Goal: Task Accomplishment & Management: Complete application form

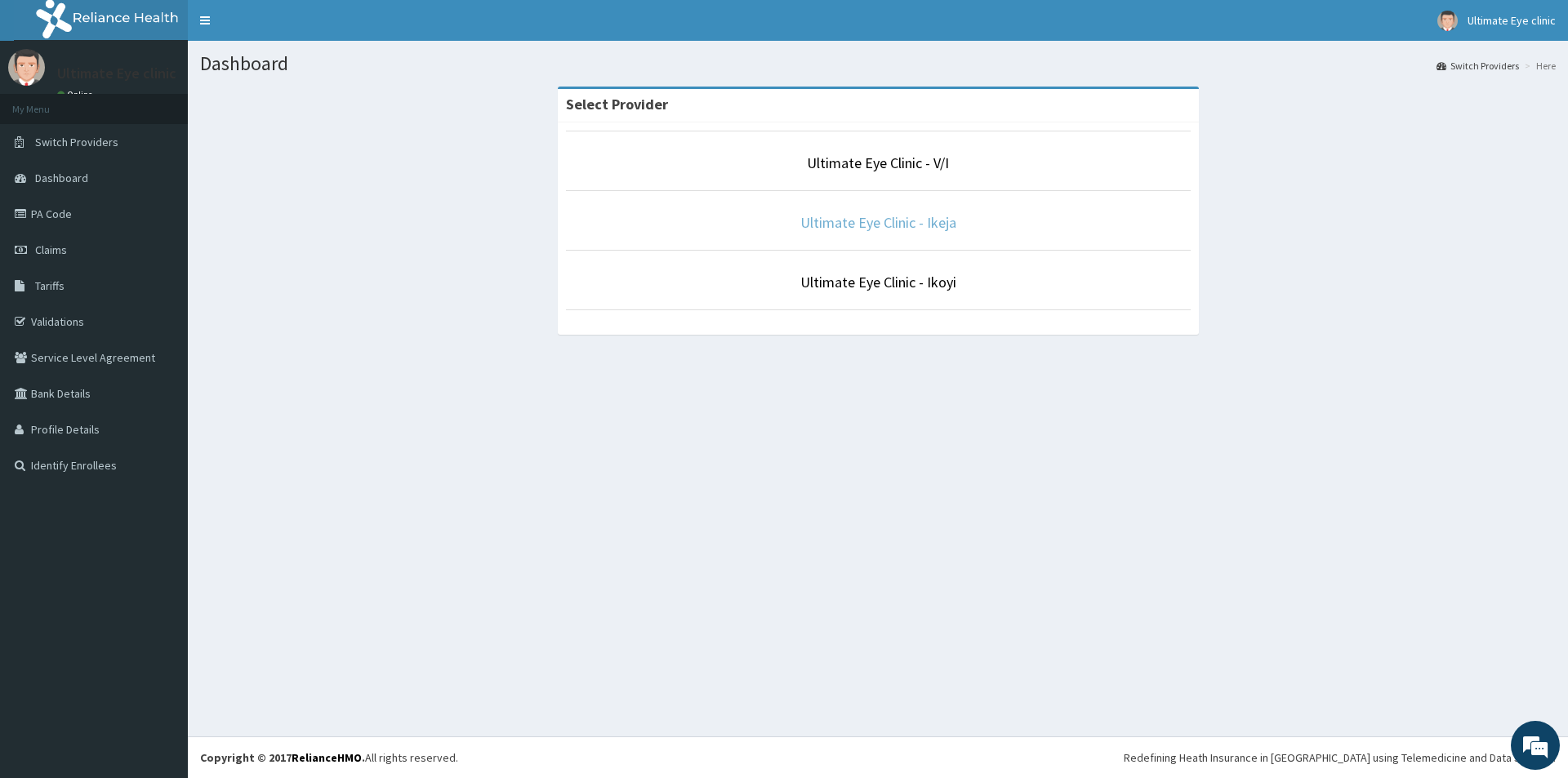
click at [884, 224] on link "Ultimate Eye Clinic - Ikeja" at bounding box center [878, 222] width 156 height 19
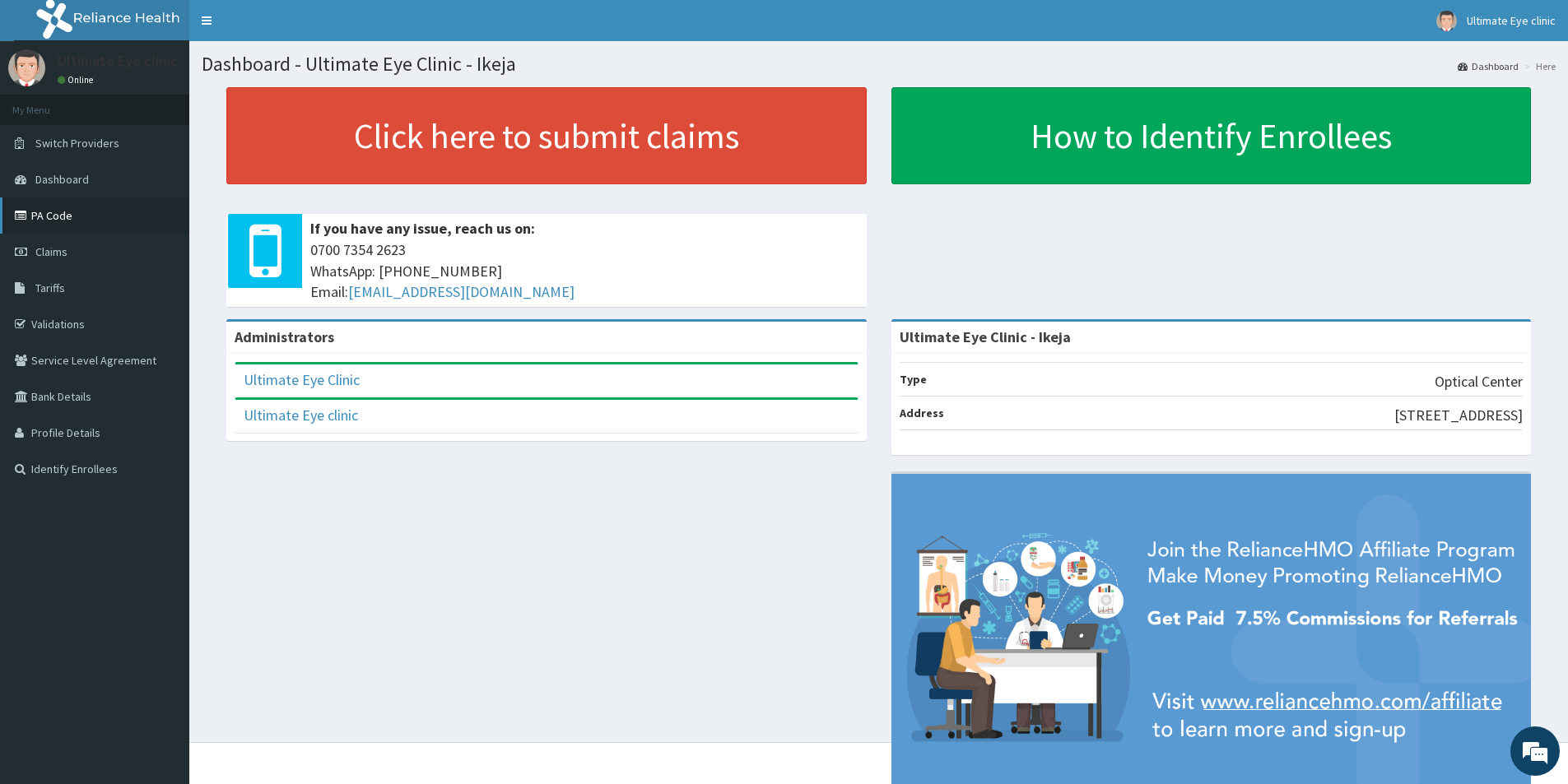
click at [63, 215] on link "PA Code" at bounding box center [95, 215] width 189 height 36
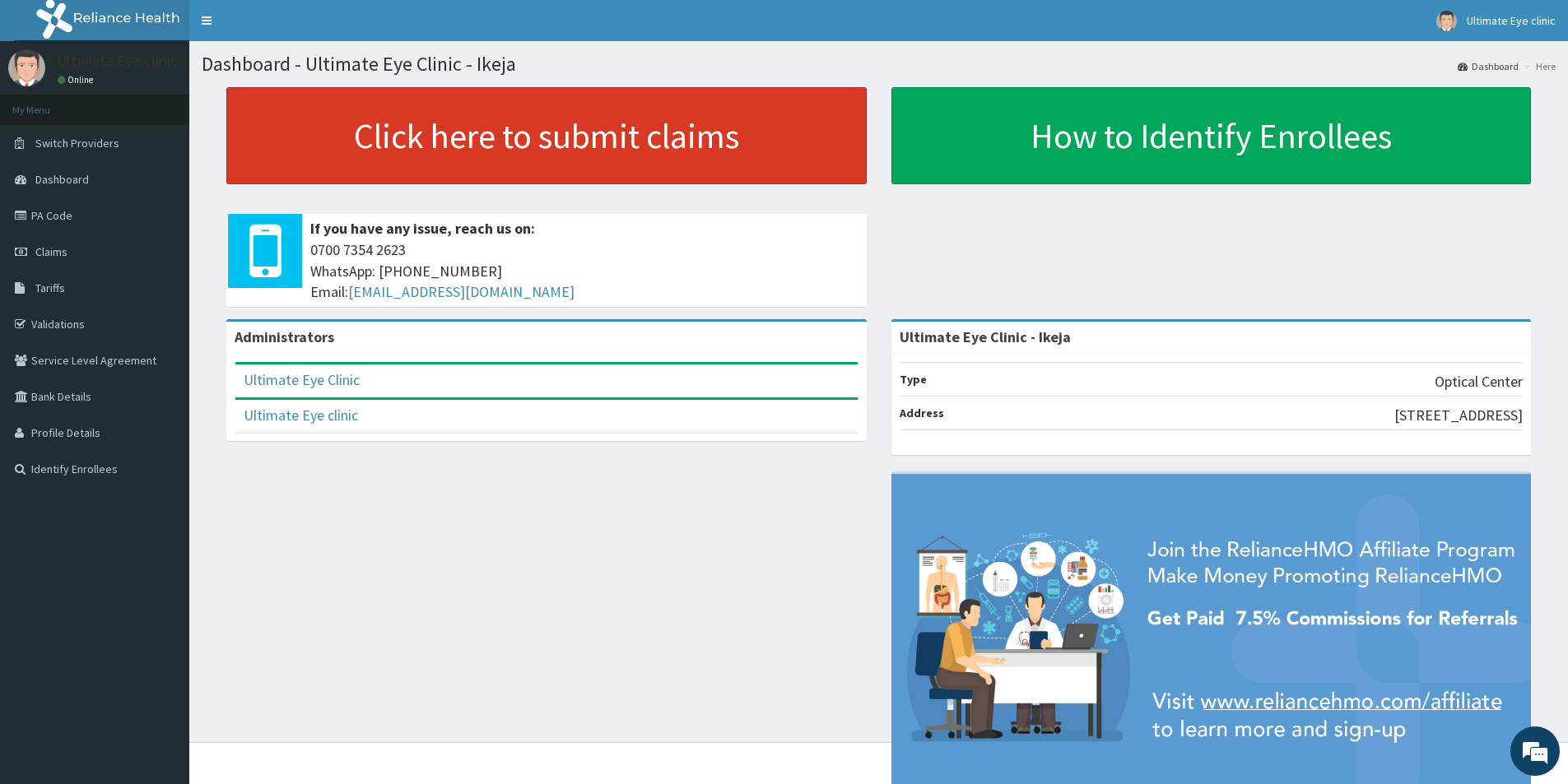
click at [504, 141] on link "Click here to submit claims" at bounding box center [546, 135] width 640 height 97
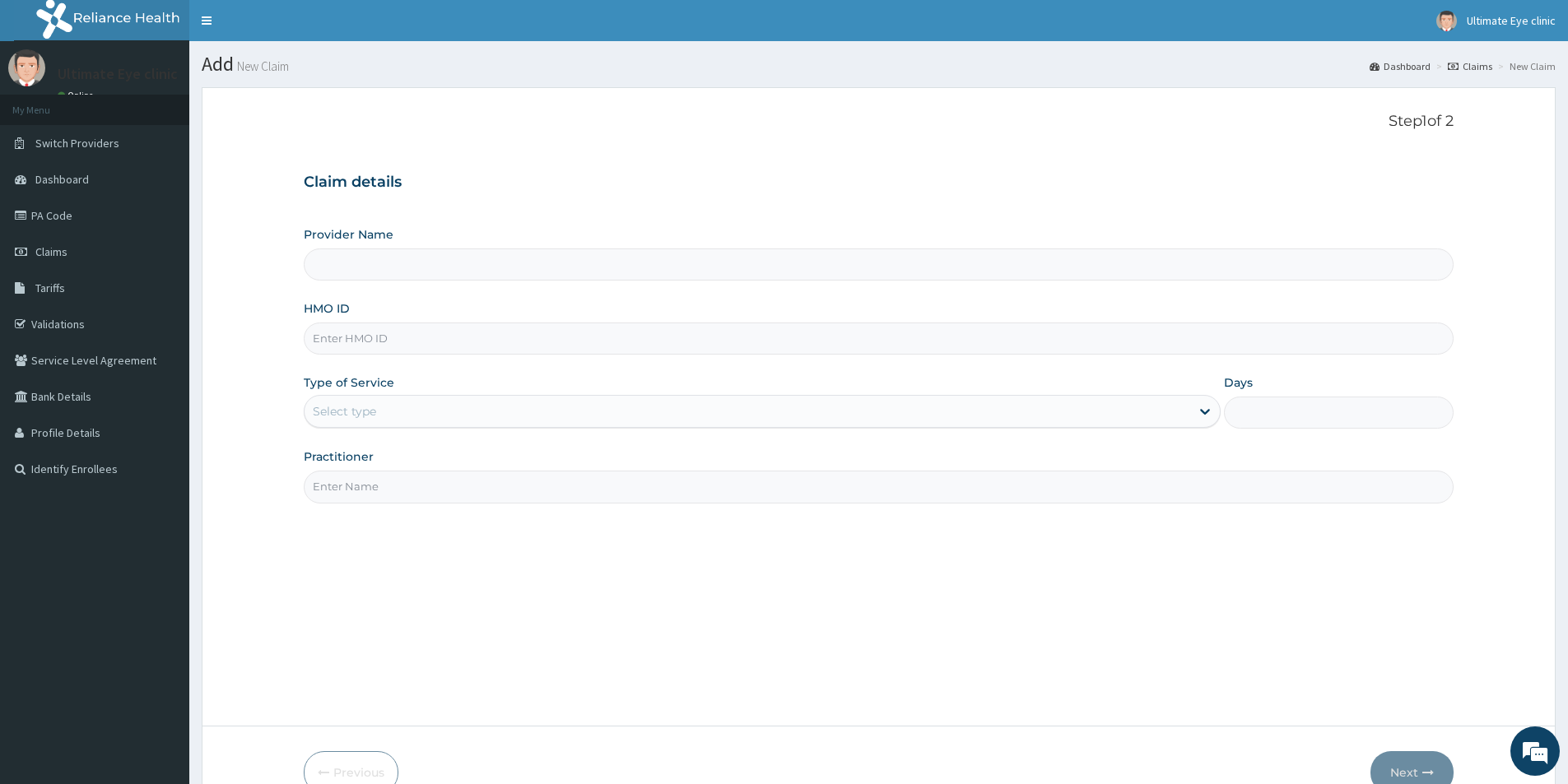
type input "Ultimate Eye Clinic - Ikeja"
click at [399, 339] on input "HMO ID" at bounding box center [878, 338] width 1150 height 33
type input "PPY/10233/A"
click at [365, 404] on div "Select type" at bounding box center [344, 411] width 63 height 17
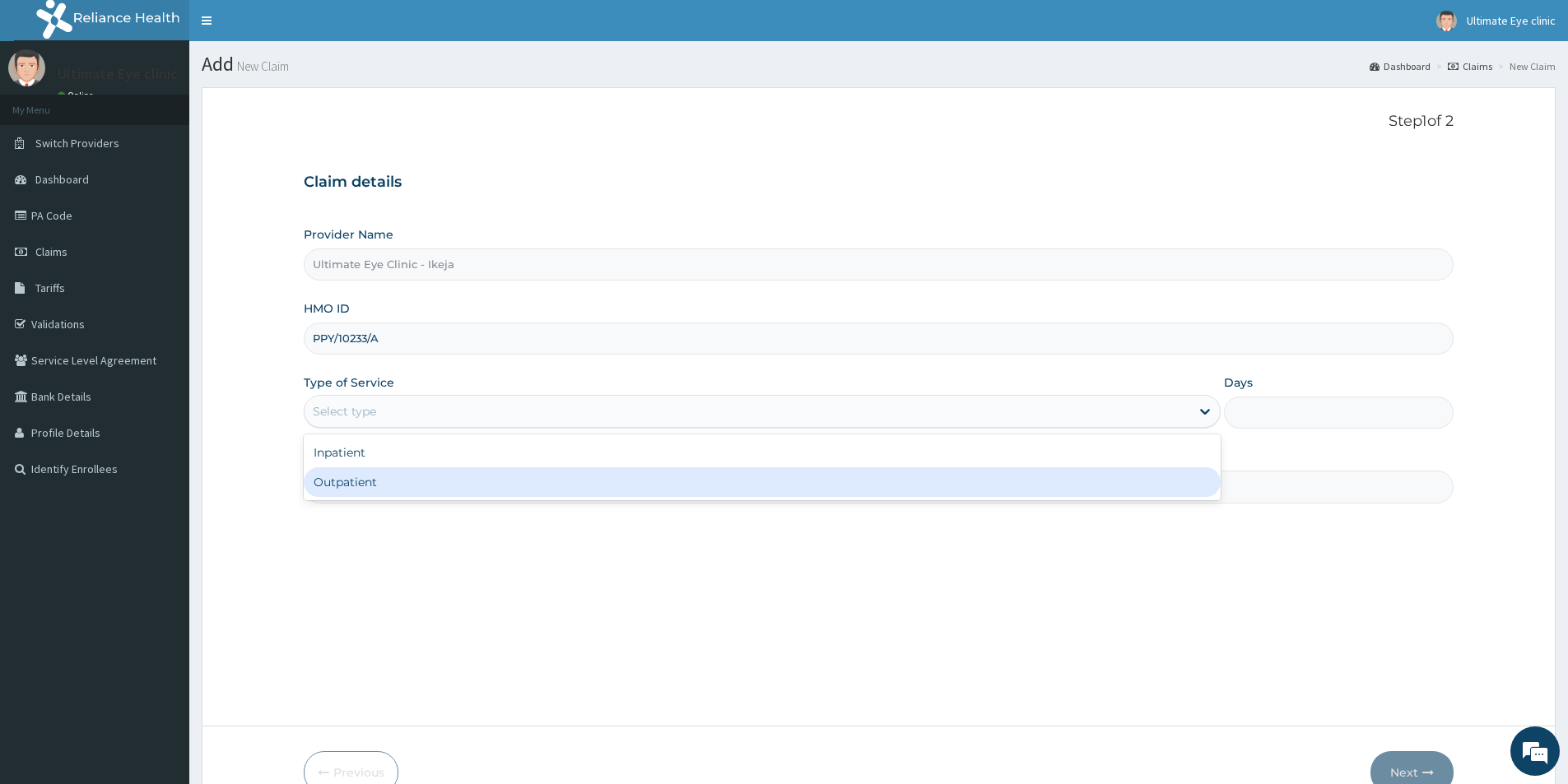
click at [370, 477] on div "Outpatient" at bounding box center [762, 482] width 917 height 30
type input "1"
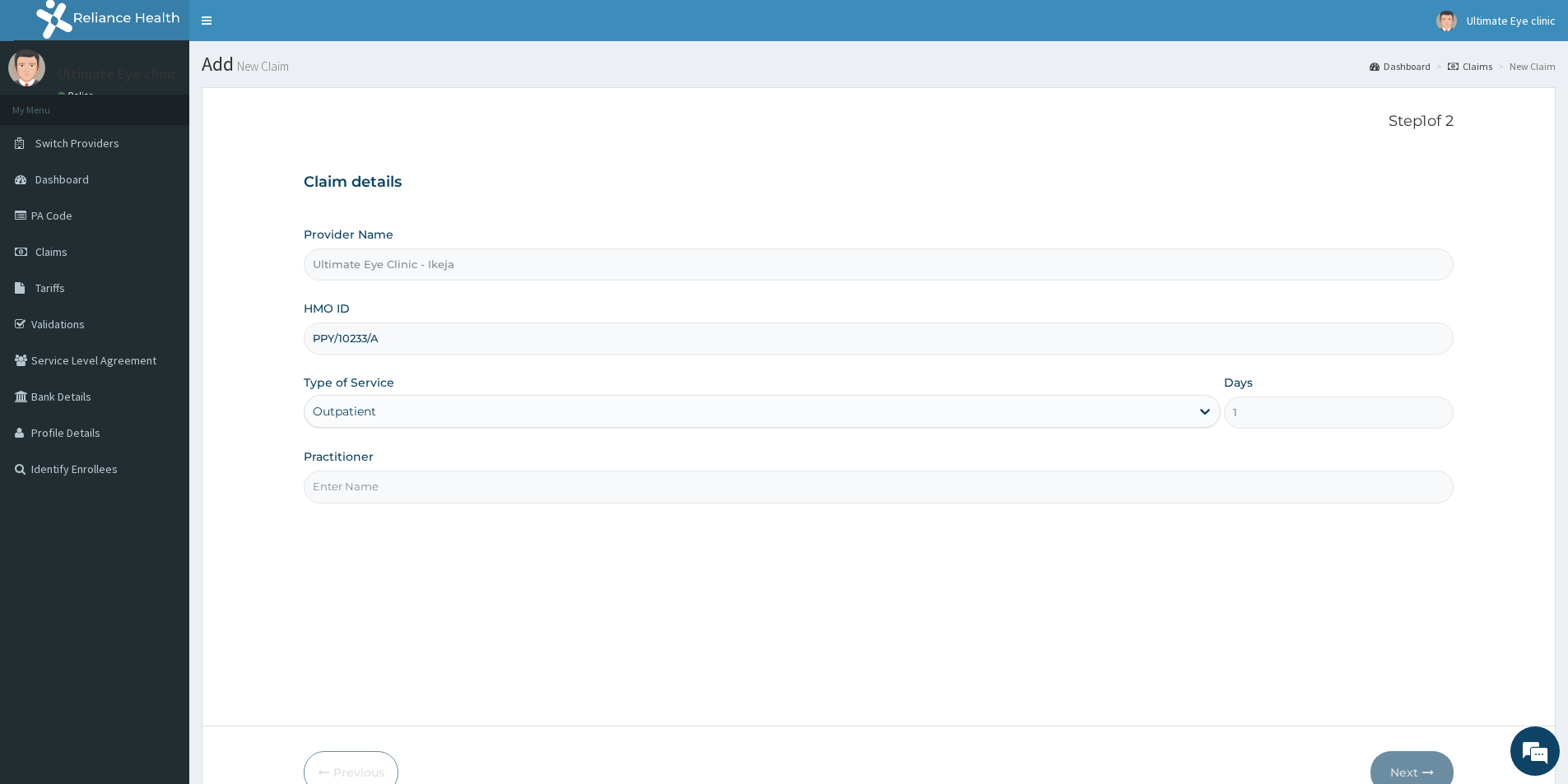
click at [366, 487] on input "Practitioner" at bounding box center [878, 486] width 1150 height 33
type input "DR. [PERSON_NAME]"
click at [1416, 773] on button "Next" at bounding box center [1412, 772] width 83 height 42
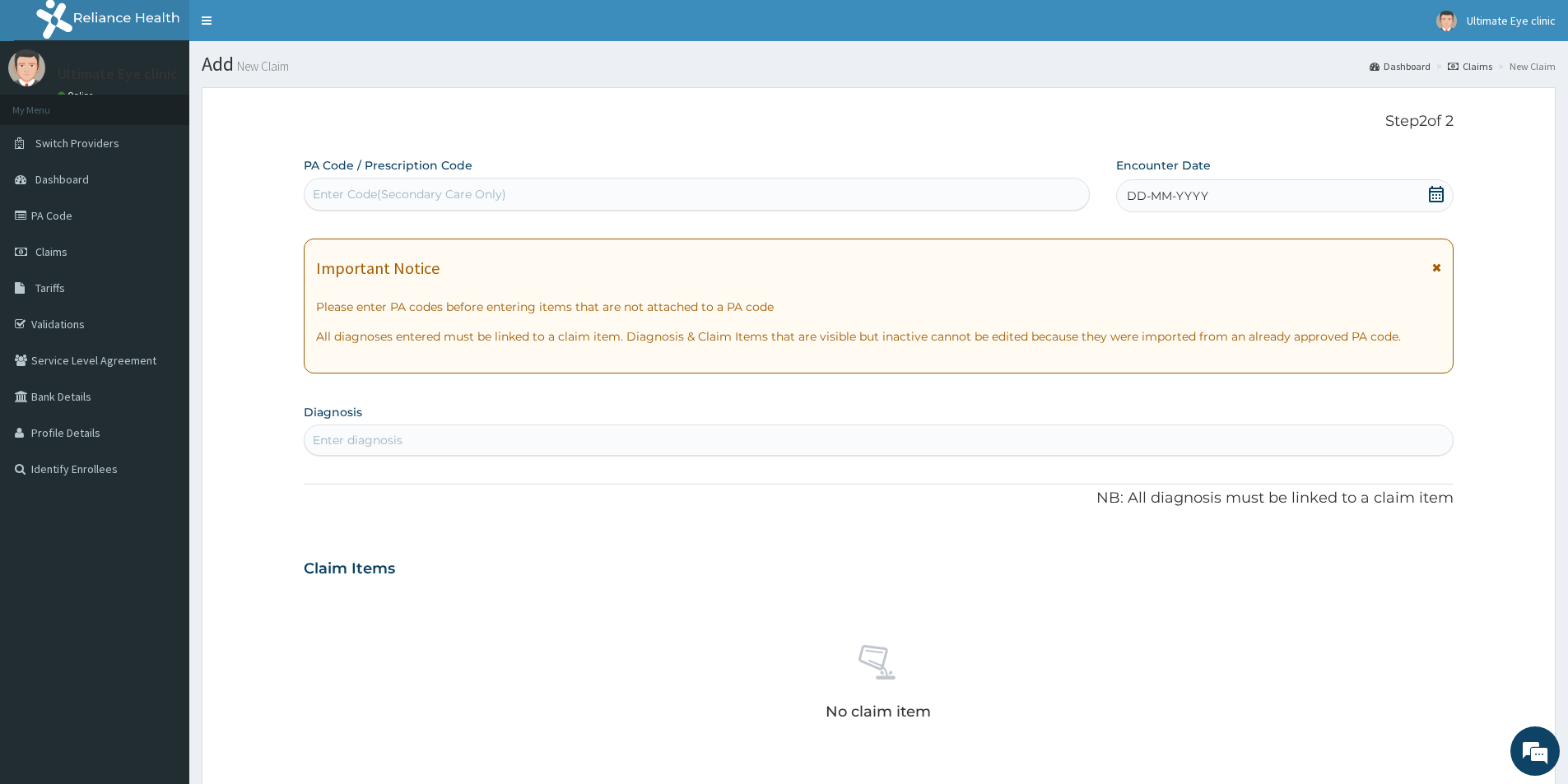
click at [651, 190] on div "Enter Code(Secondary Care Only)" at bounding box center [697, 194] width 784 height 27
type input "PA/5CC7EB"
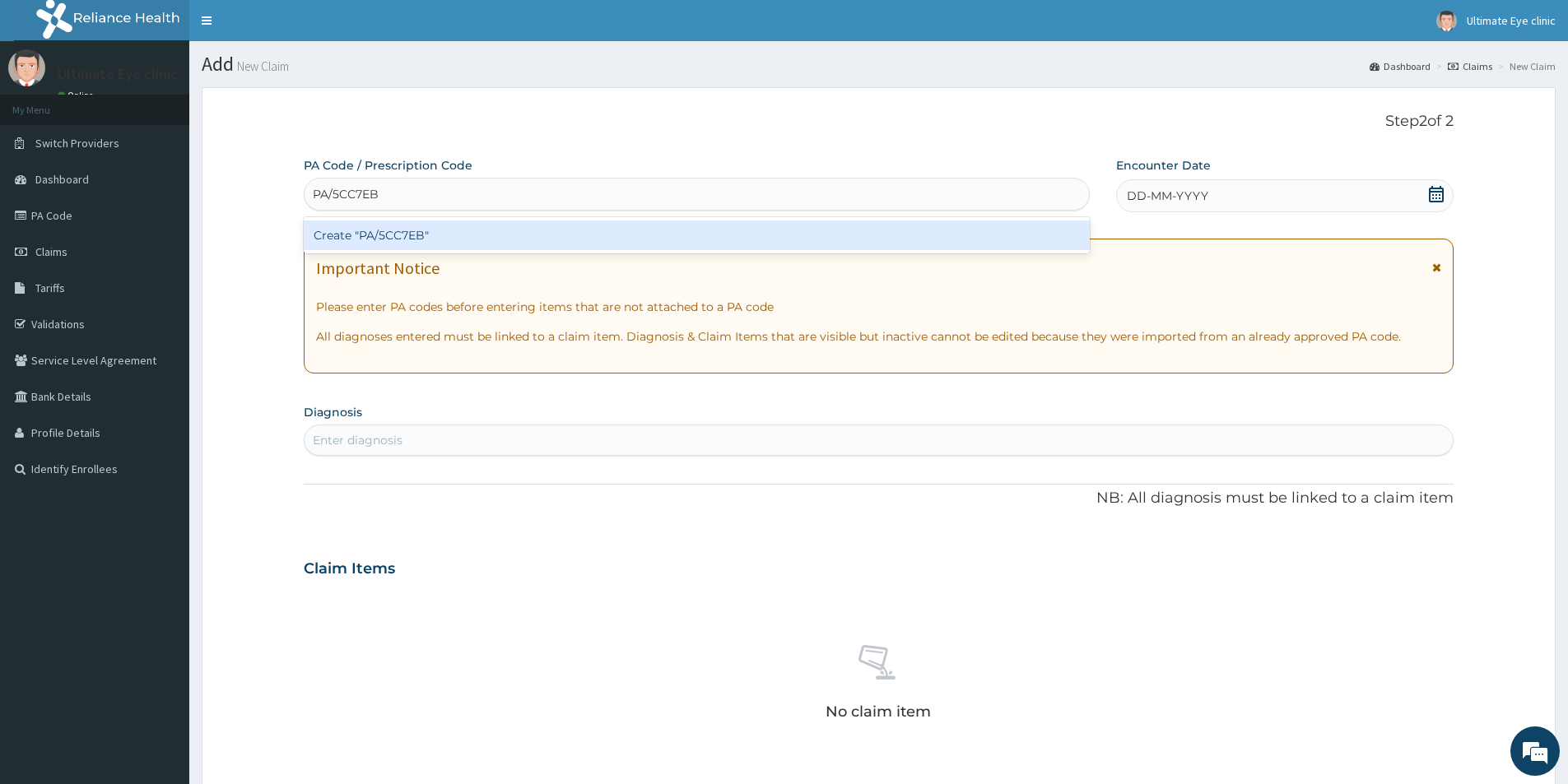
click at [463, 235] on div "Create "PA/5CC7EB"" at bounding box center [697, 236] width 786 height 30
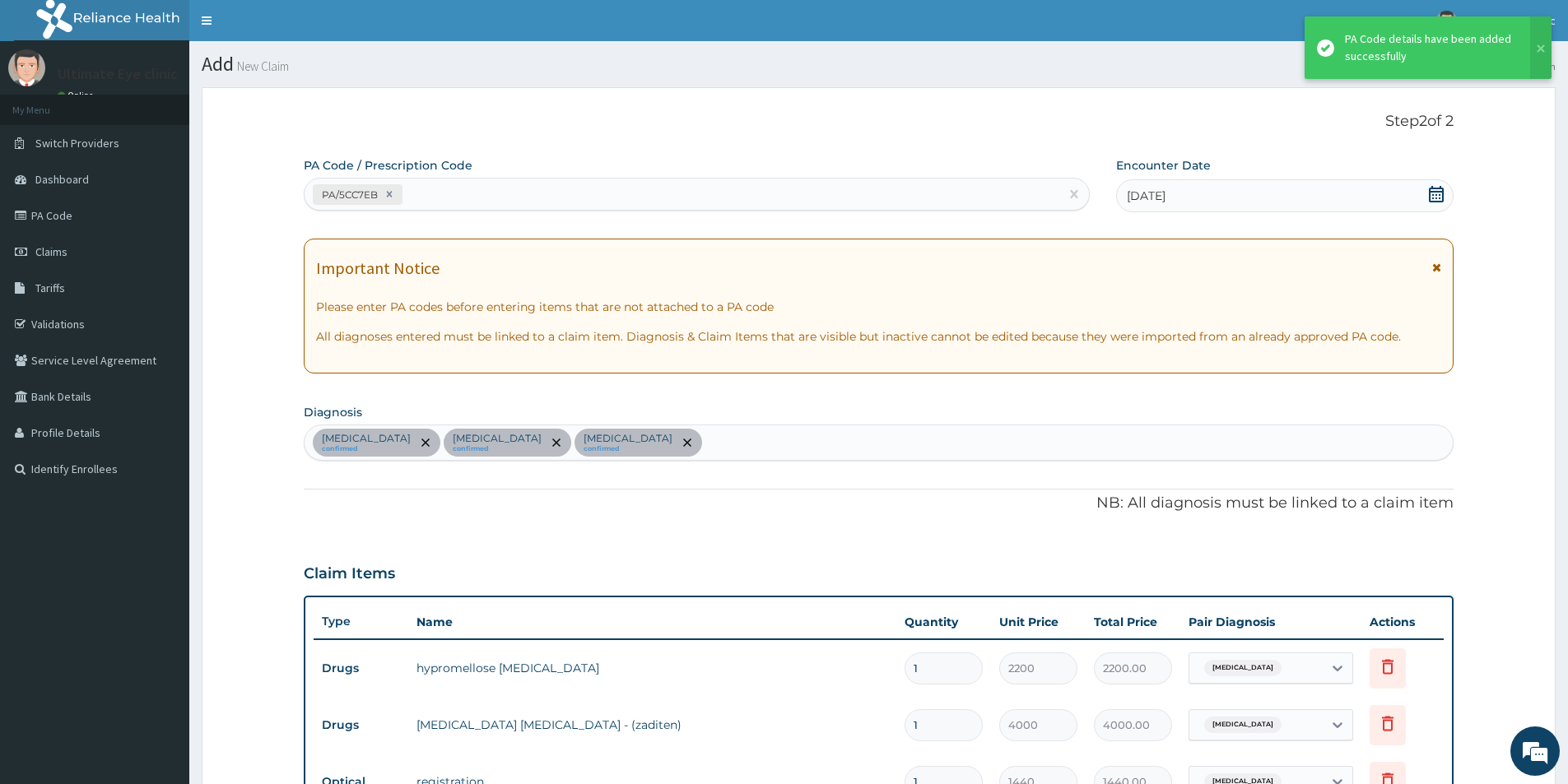
scroll to position [617, 0]
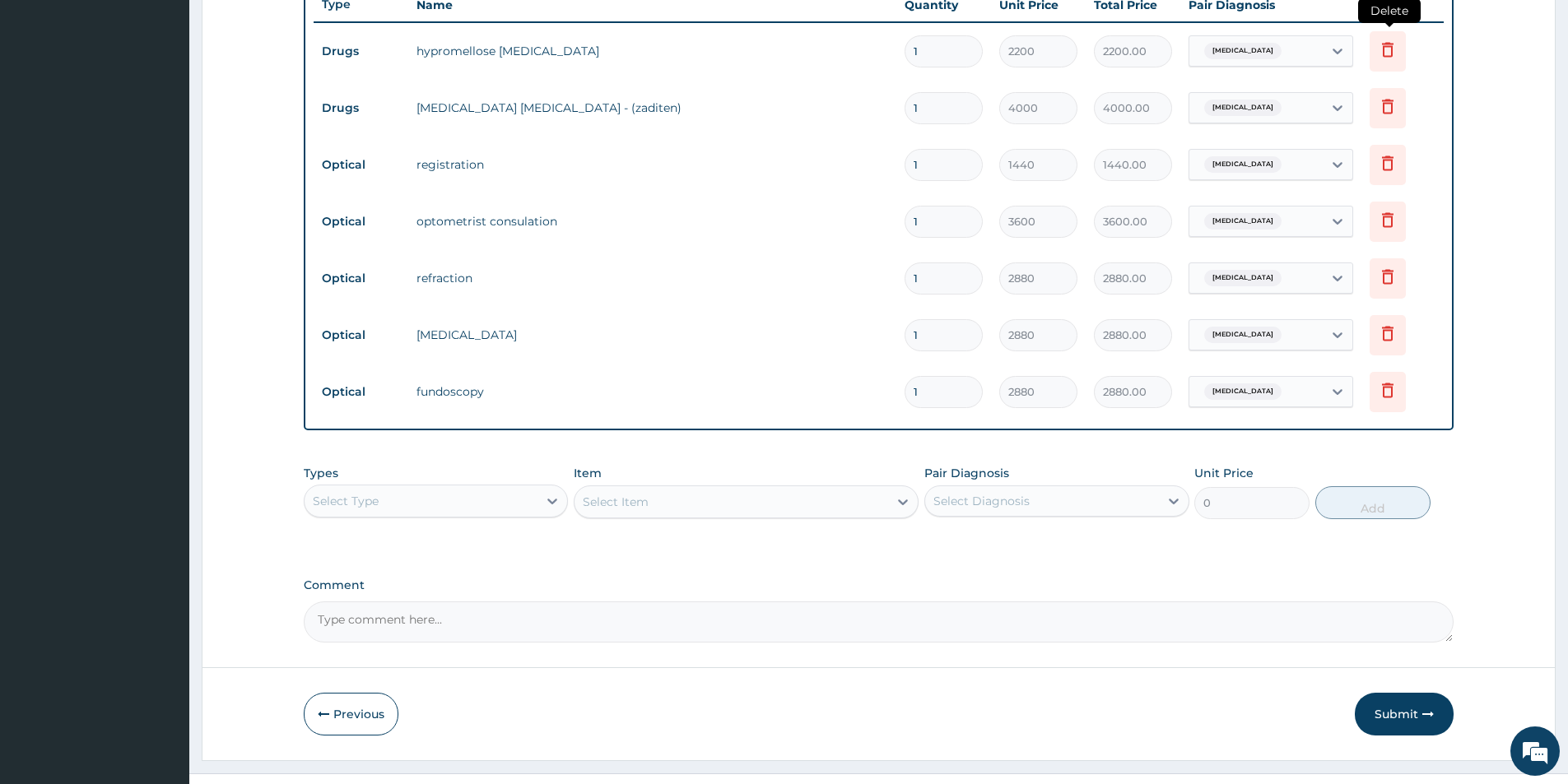
click at [1387, 48] on icon at bounding box center [1387, 49] width 20 height 20
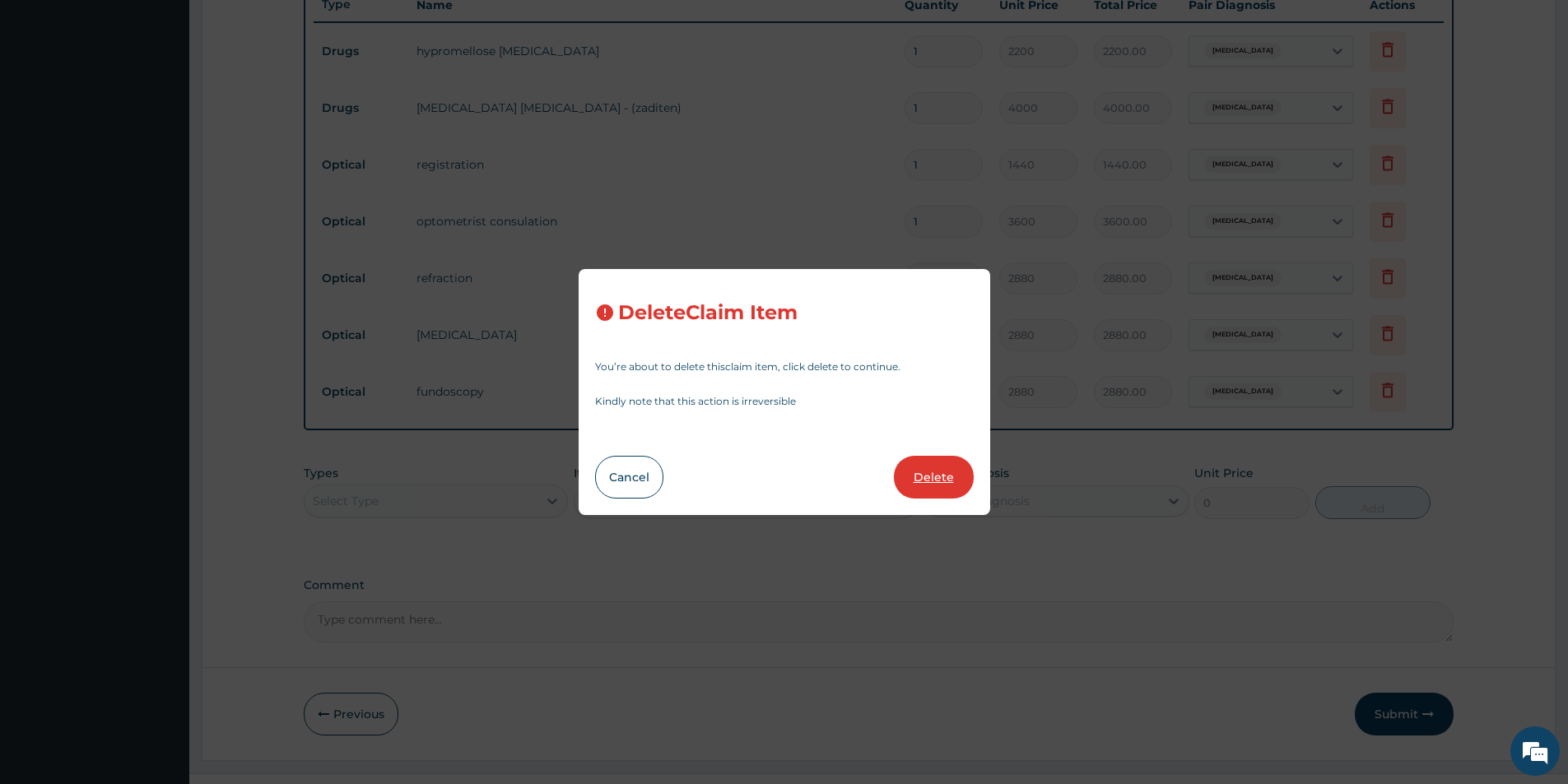
click at [934, 471] on button "Delete" at bounding box center [933, 476] width 80 height 42
type input "4000"
type input "4000.00"
type input "1440"
type input "1440.00"
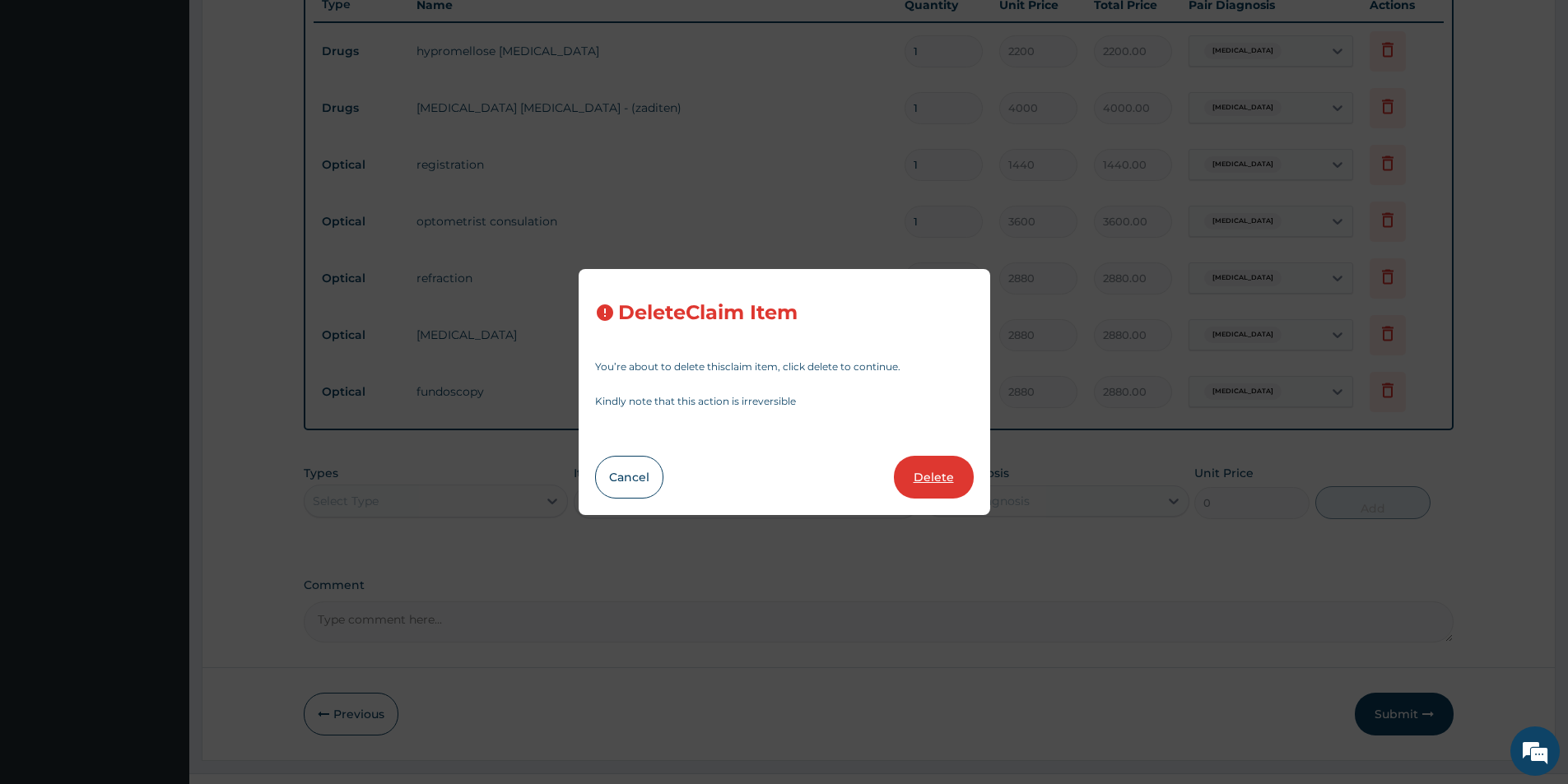
type input "3600"
type input "3600.00"
type input "2880"
type input "2880.00"
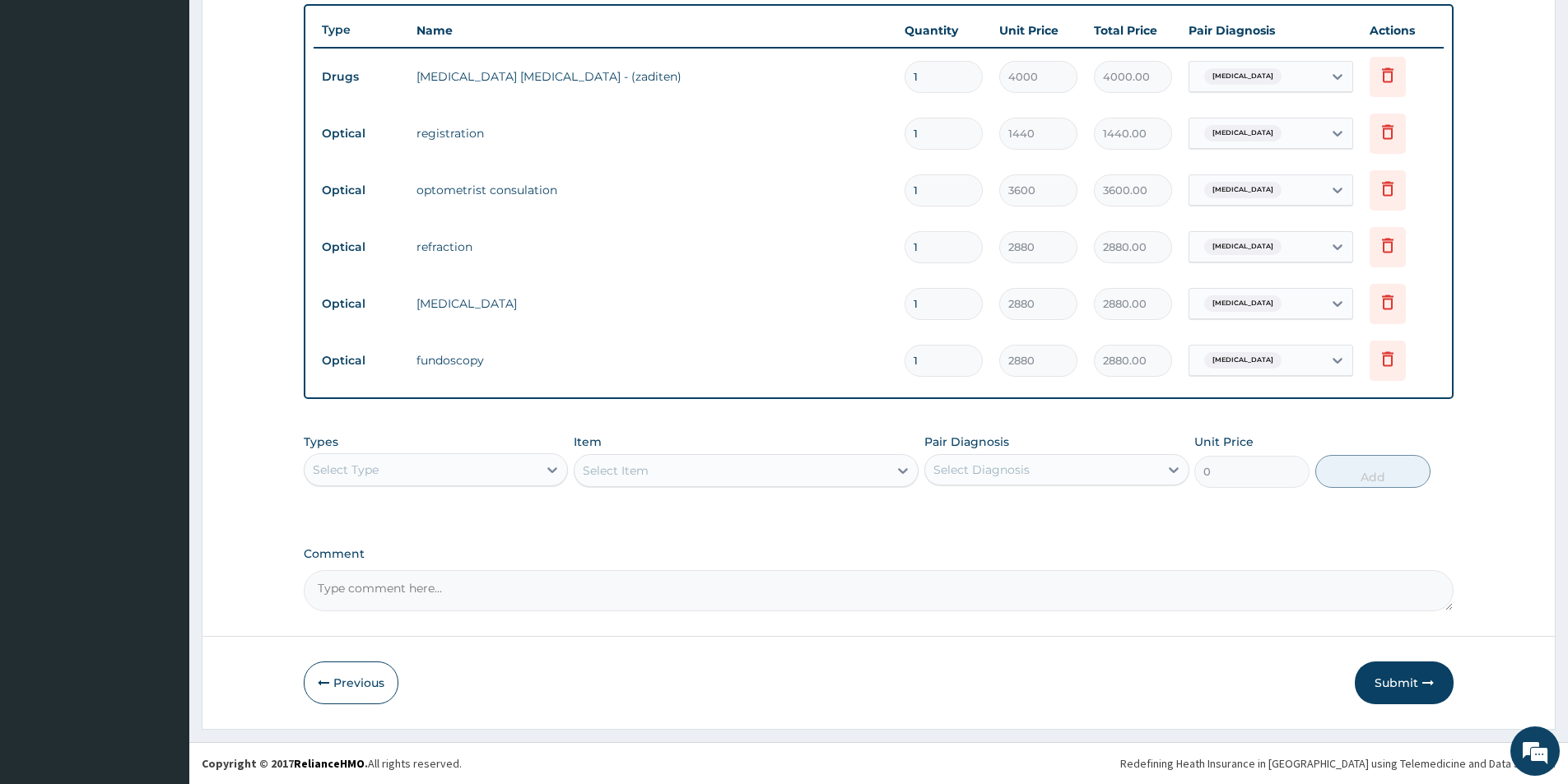
click at [354, 312] on tbody "Drugs [MEDICAL_DATA] [MEDICAL_DATA] - (zaditen) 1 4000 4000.00 [MEDICAL_DATA] D…" at bounding box center [878, 218] width 1130 height 341
drag, startPoint x: 831, startPoint y: 645, endPoint x: 774, endPoint y: 570, distance: 94.2
click at [831, 645] on form "Step 2 of 2 PA Code / Prescription Code PA/5CC7EB Encounter Date [DATE] Importa…" at bounding box center [878, 112] width 1354 height 1233
click at [1398, 688] on button "Submit" at bounding box center [1404, 682] width 99 height 42
click at [1409, 682] on button "Submit" at bounding box center [1404, 682] width 99 height 42
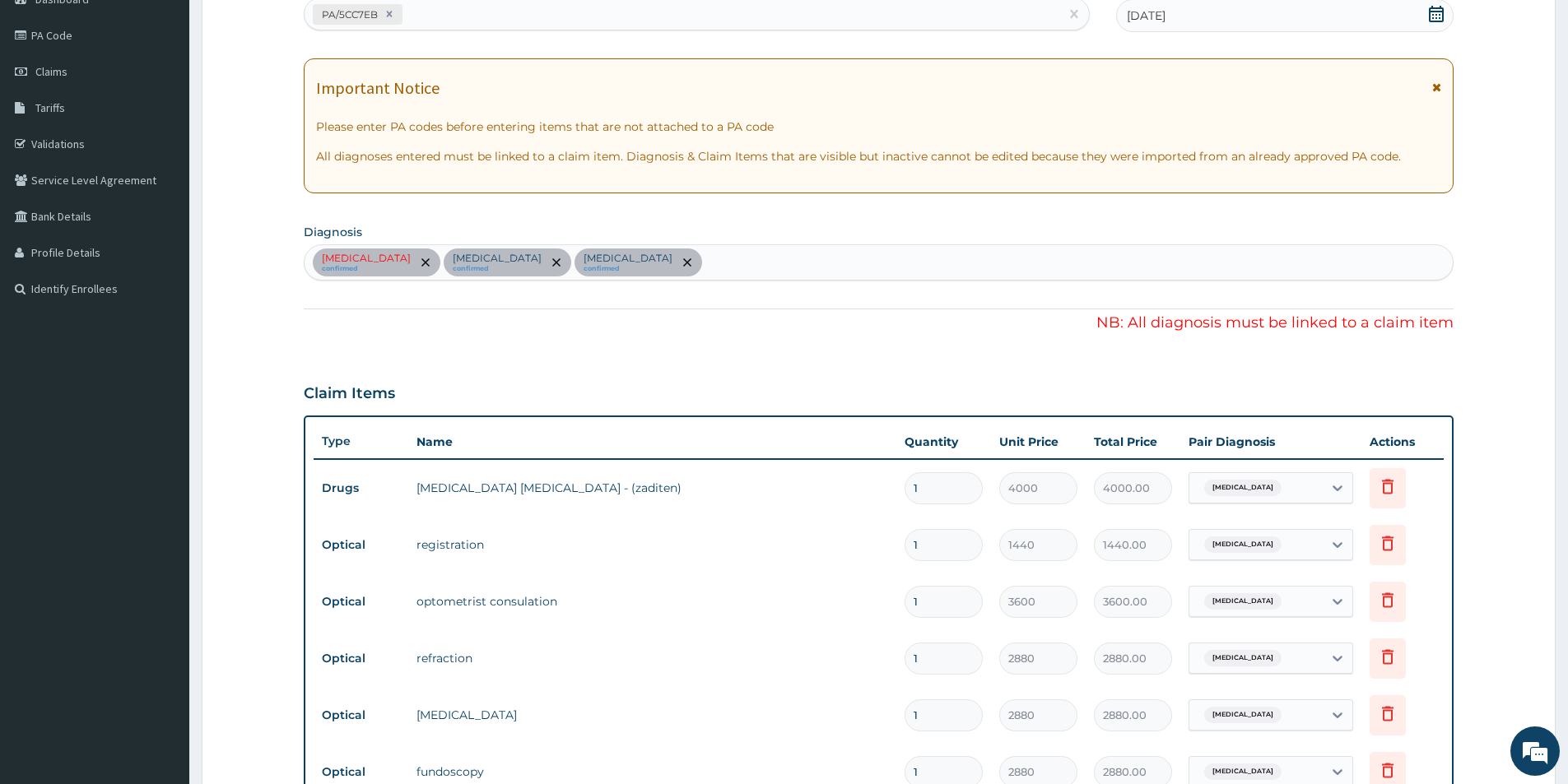
scroll to position [0, 0]
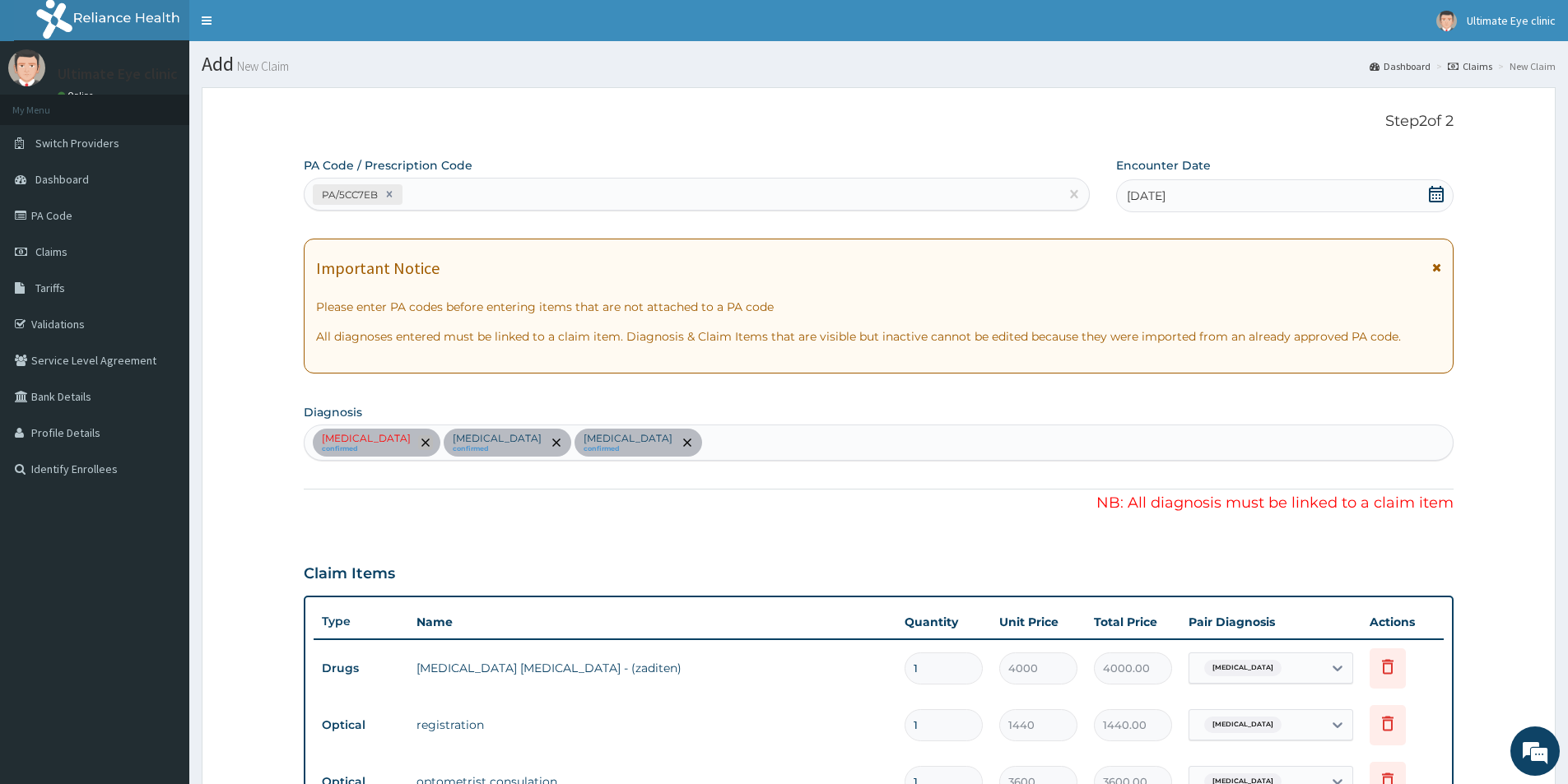
click at [418, 438] on span "remove selection option" at bounding box center [425, 442] width 15 height 15
click at [418, 437] on span "remove selection option" at bounding box center [425, 442] width 15 height 15
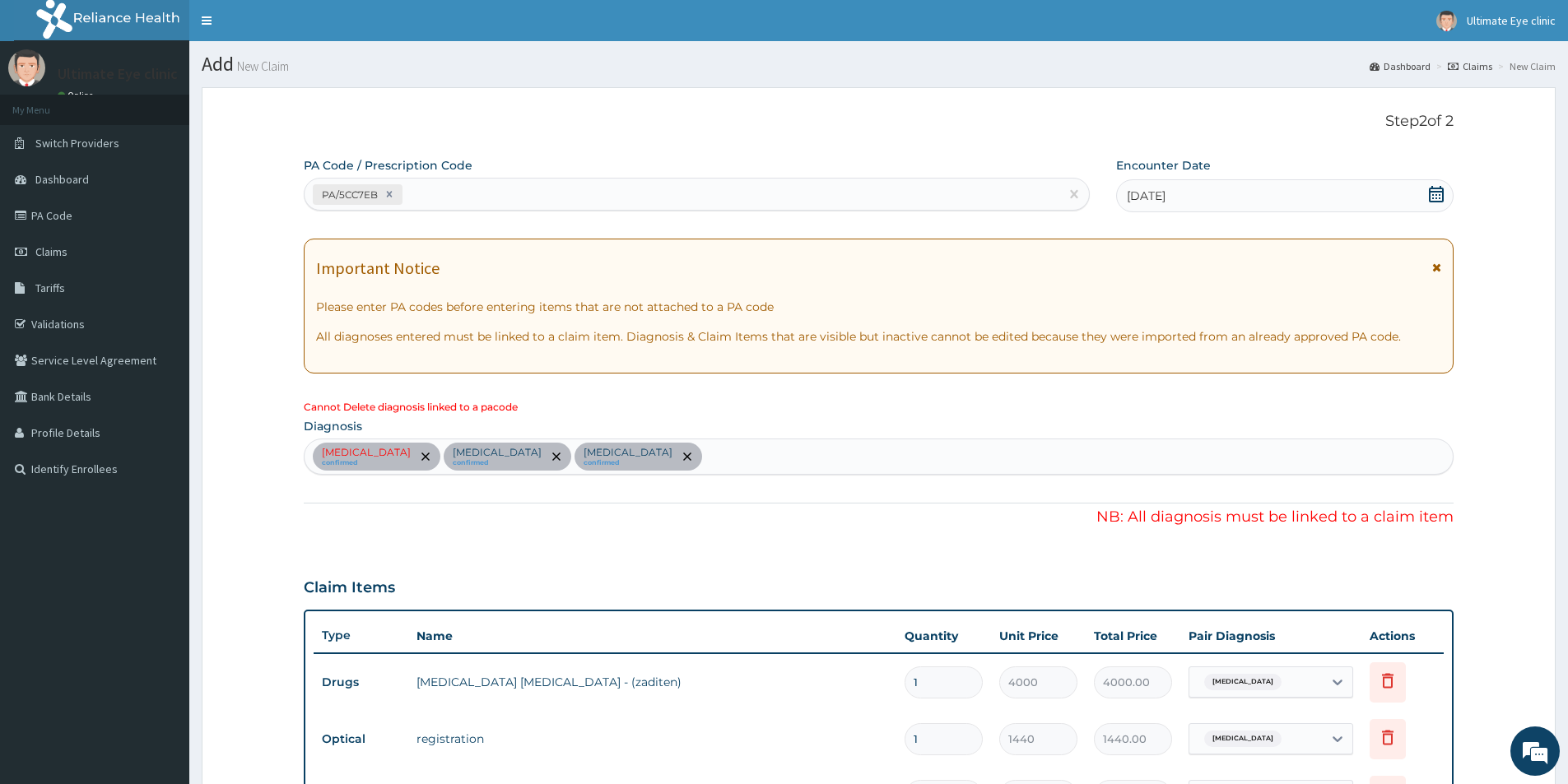
click at [326, 456] on p "[MEDICAL_DATA]" at bounding box center [366, 452] width 89 height 13
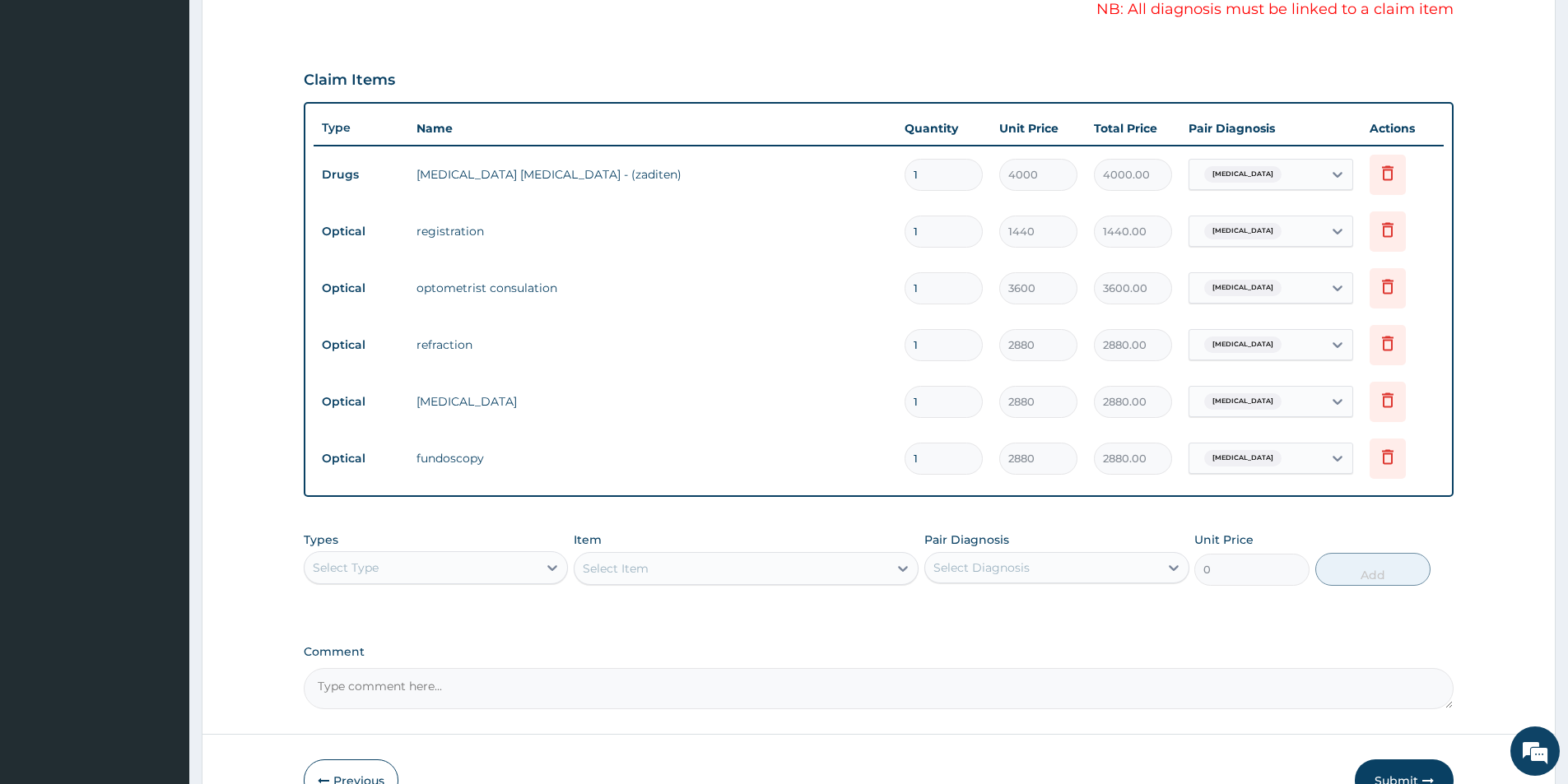
scroll to position [592, 0]
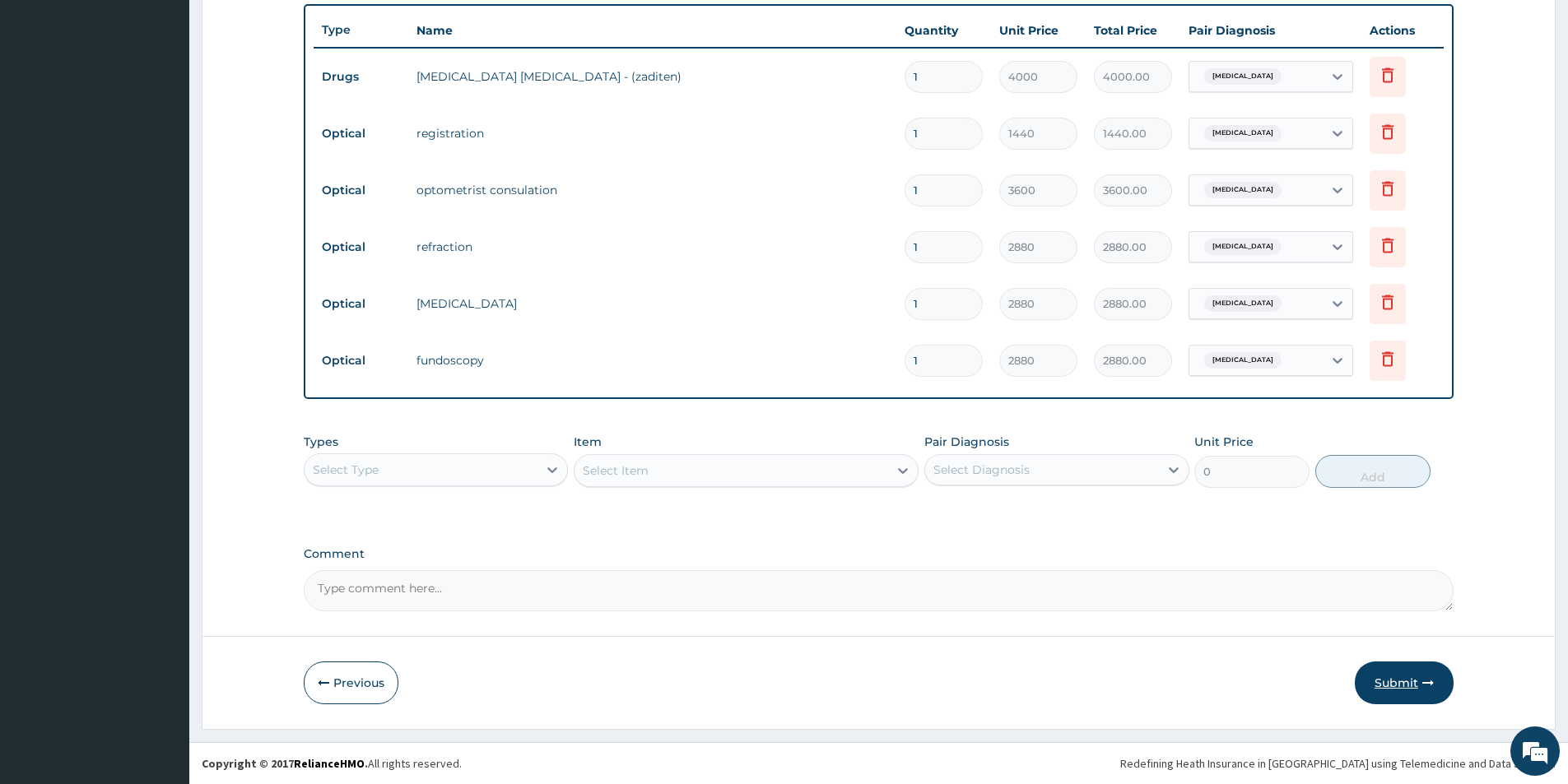
click at [1413, 683] on button "Submit" at bounding box center [1404, 682] width 99 height 42
click at [1392, 681] on button "Submit" at bounding box center [1404, 682] width 99 height 42
